Goal: Task Accomplishment & Management: Use online tool/utility

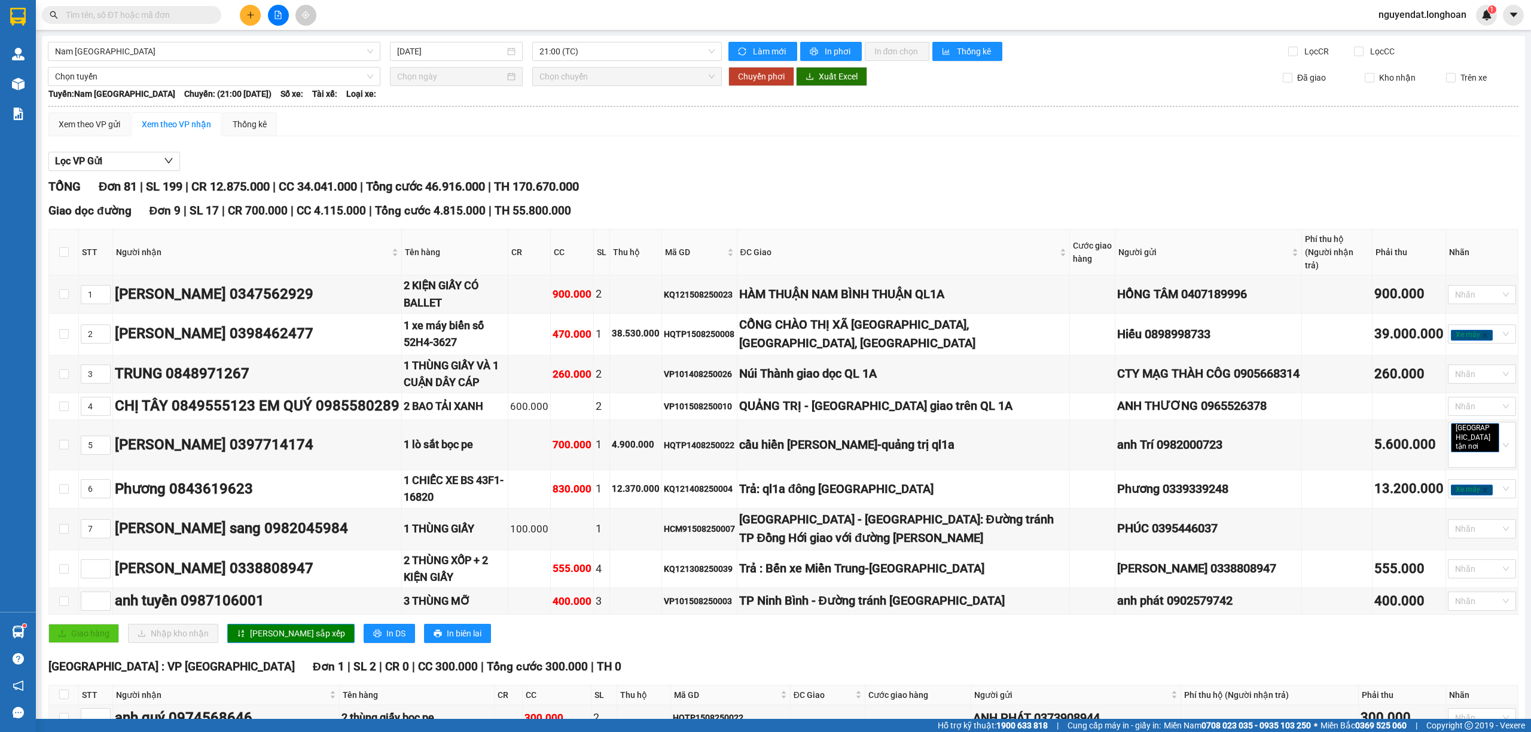
scroll to position [3501, 0]
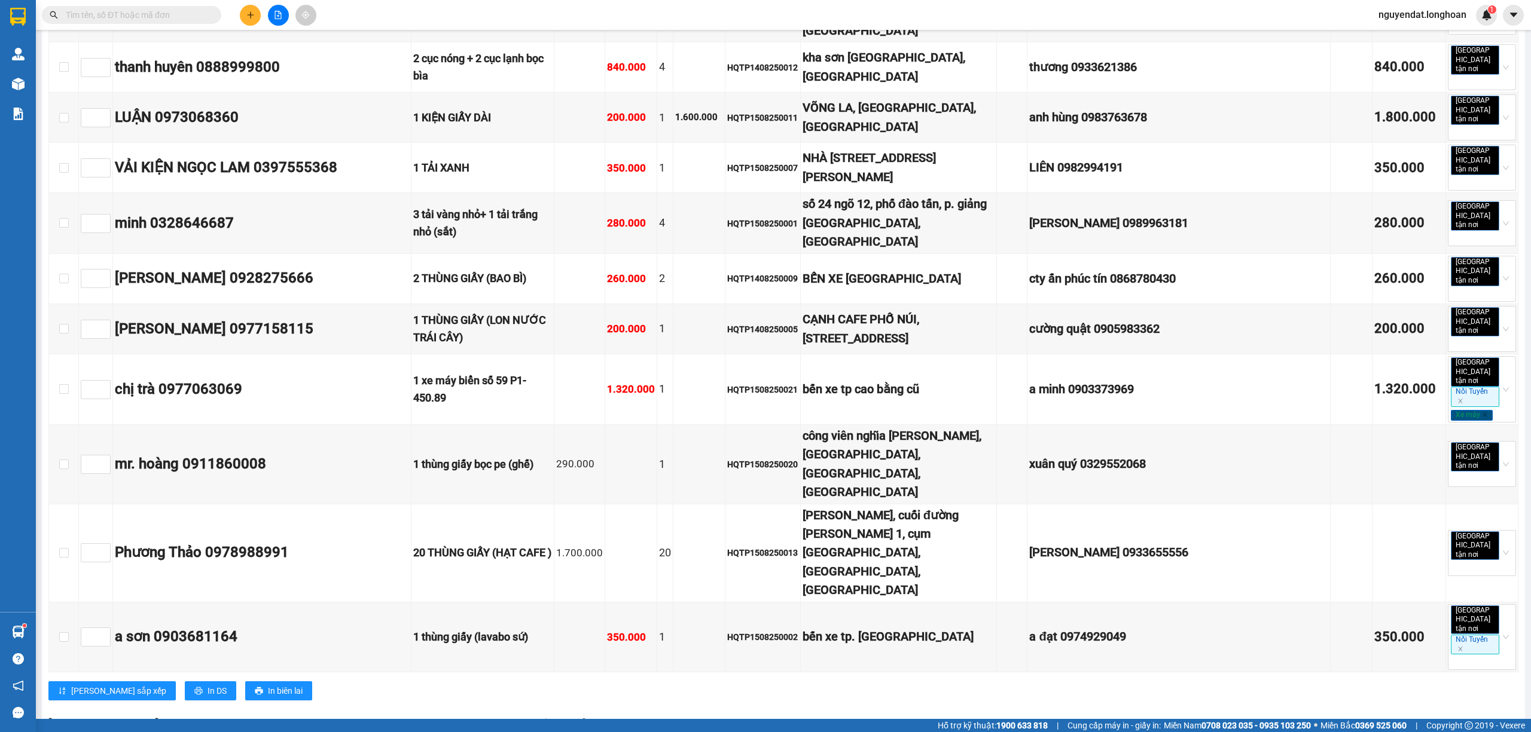
checkbox input "true"
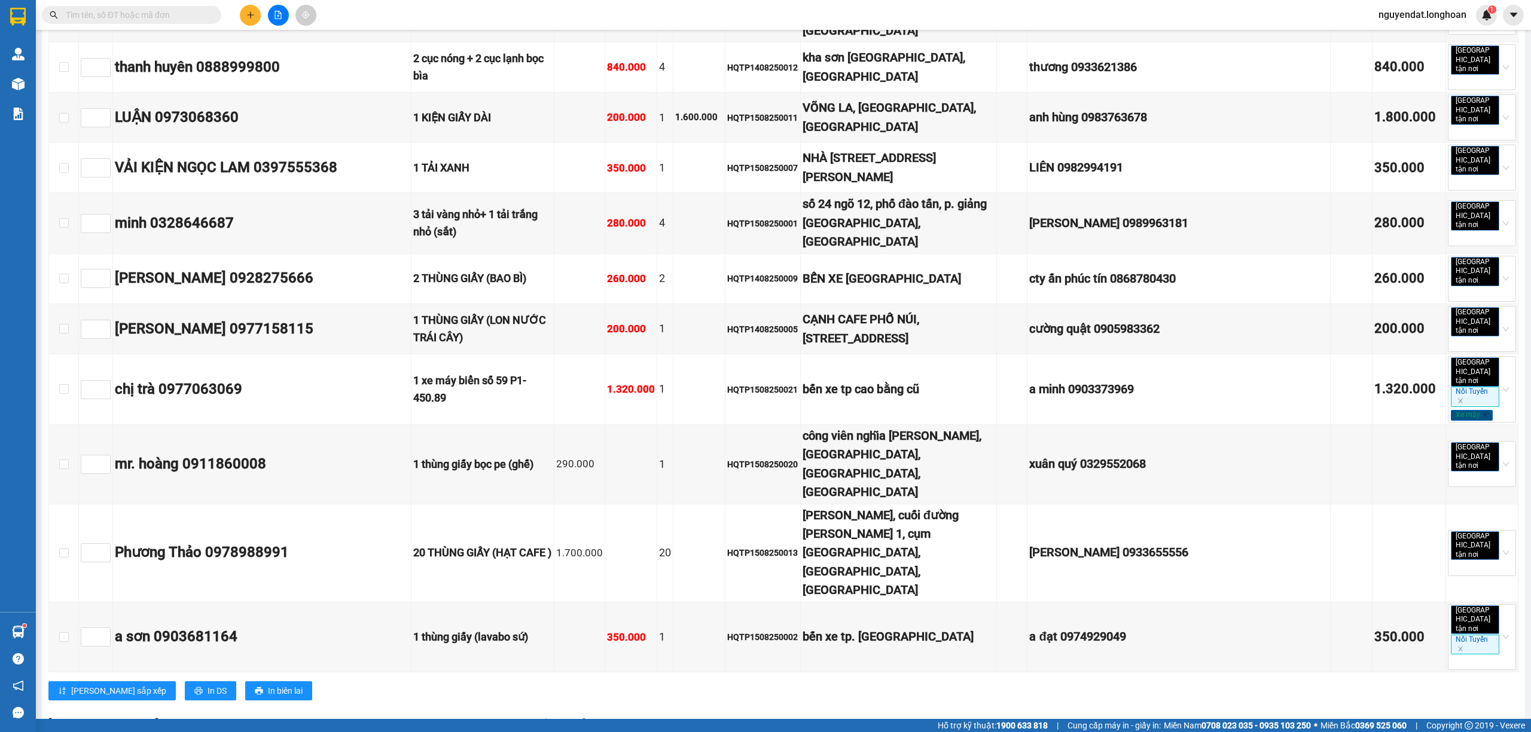
checkbox input "true"
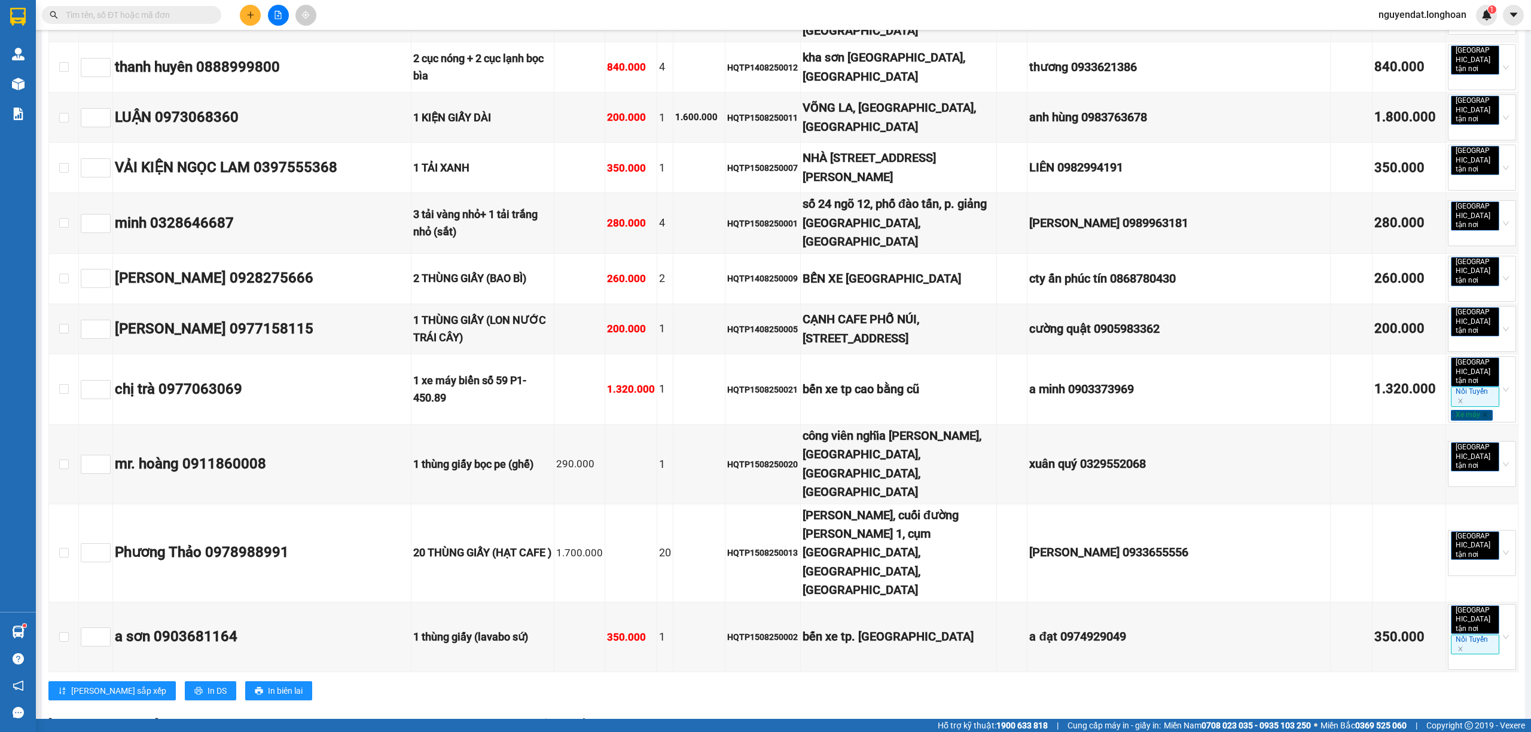
checkbox input "true"
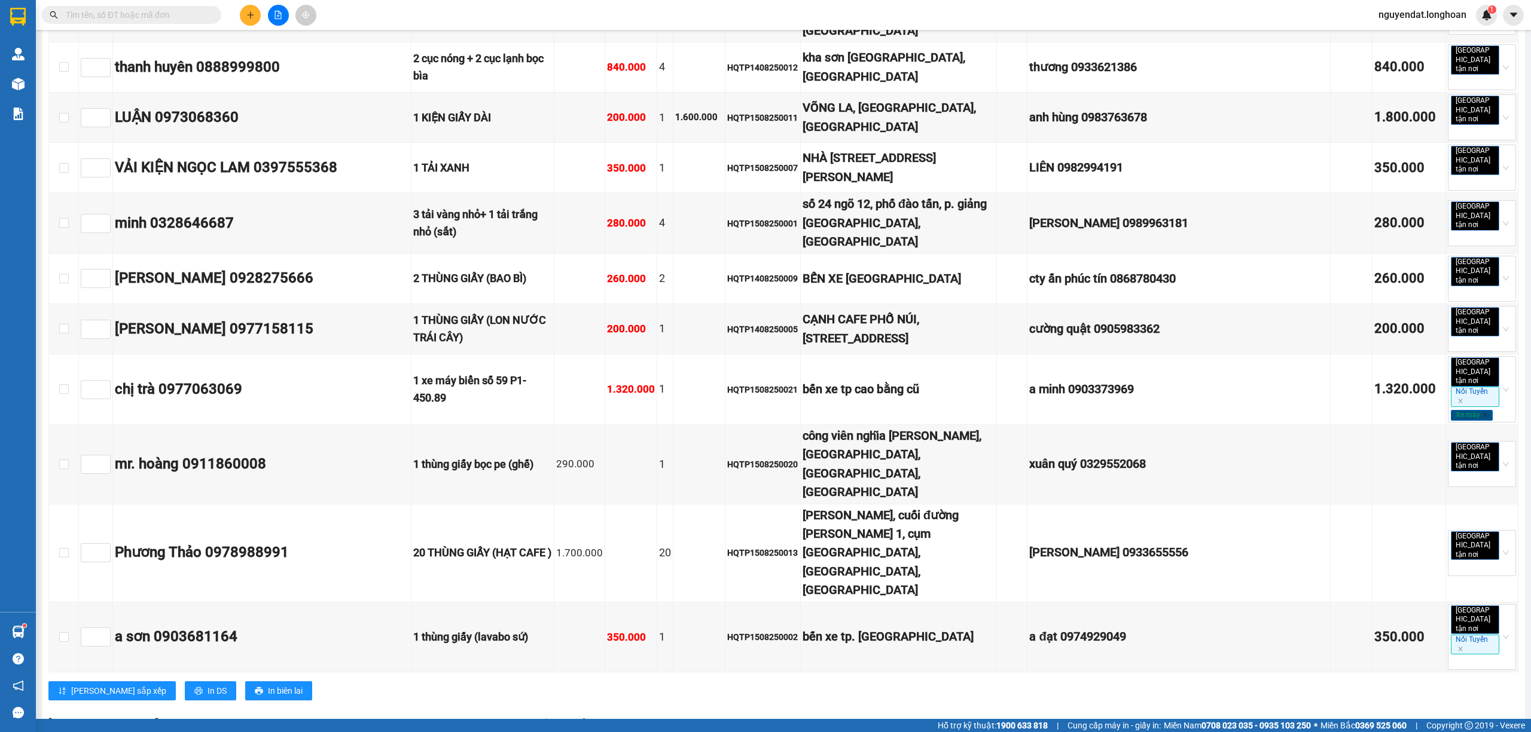
scroll to position [0, 0]
drag, startPoint x: 705, startPoint y: 630, endPoint x: 729, endPoint y: 629, distance: 23.9
